Goal: Complete application form

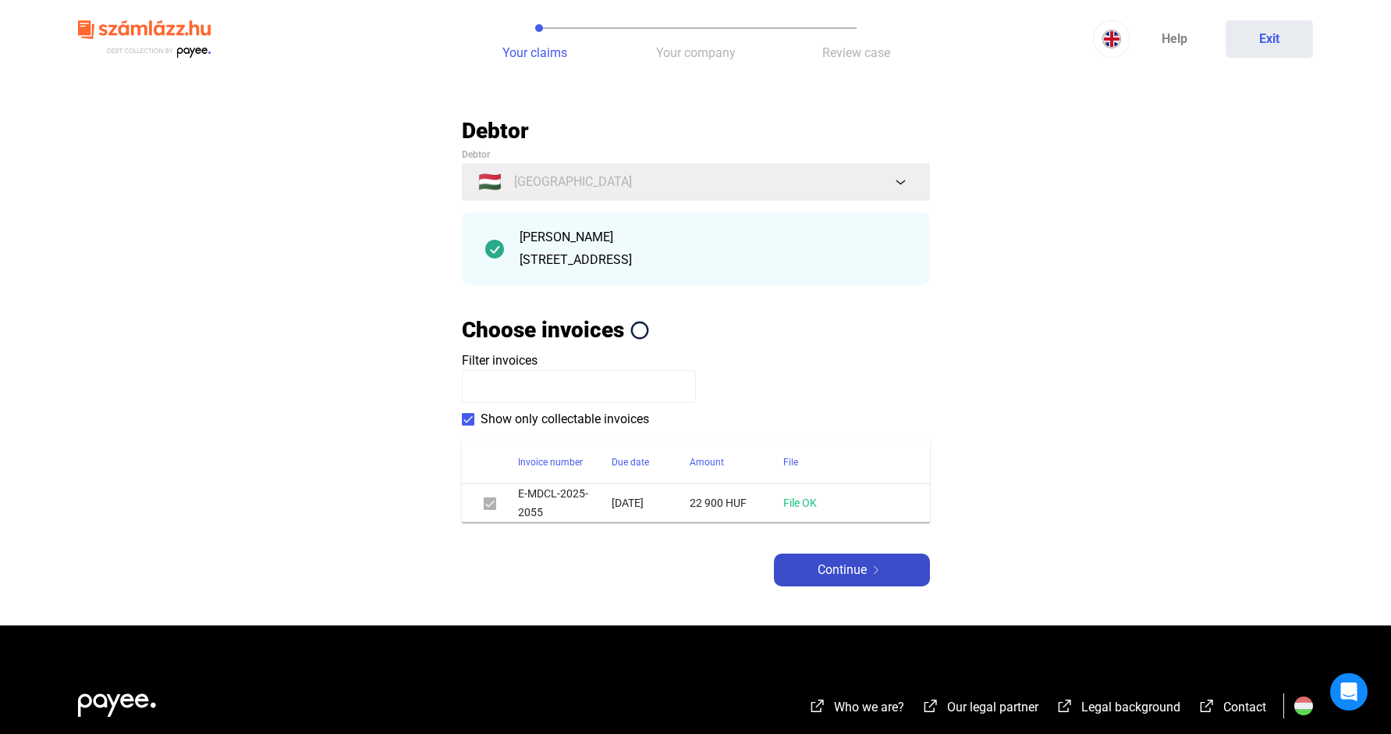
click at [861, 570] on span "Continue" at bounding box center [842, 569] width 49 height 19
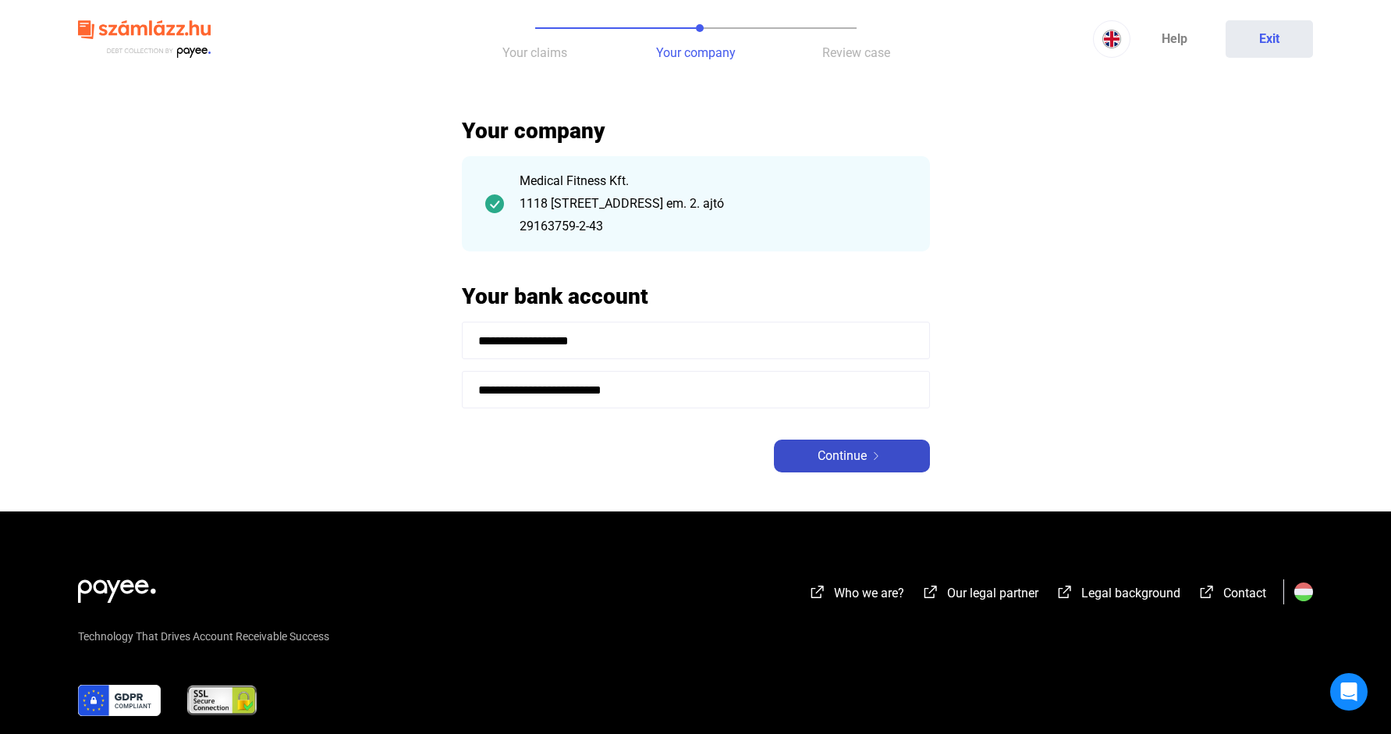
click at [827, 460] on span "Continue" at bounding box center [842, 455] width 49 height 19
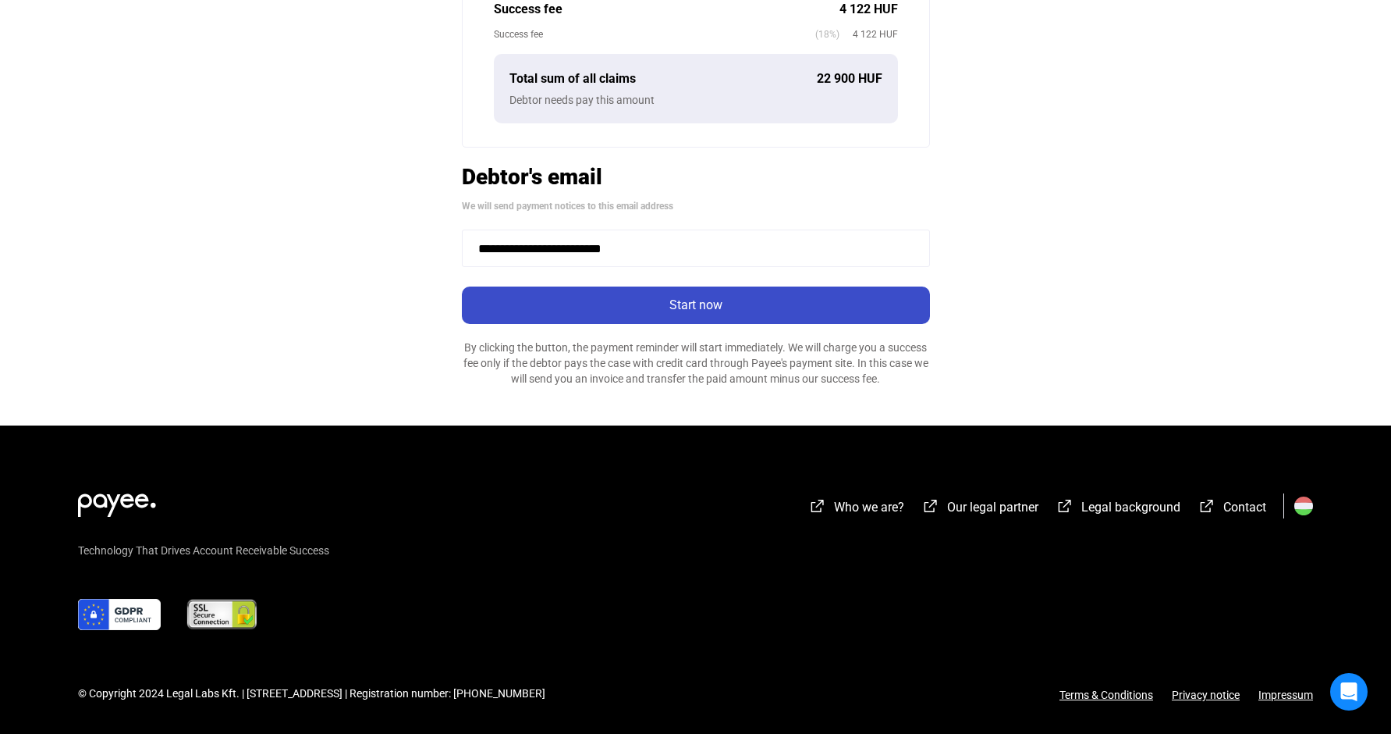
scroll to position [460, 0]
click at [610, 308] on div "Start now" at bounding box center [696, 305] width 459 height 19
